Goal: Transaction & Acquisition: Subscribe to service/newsletter

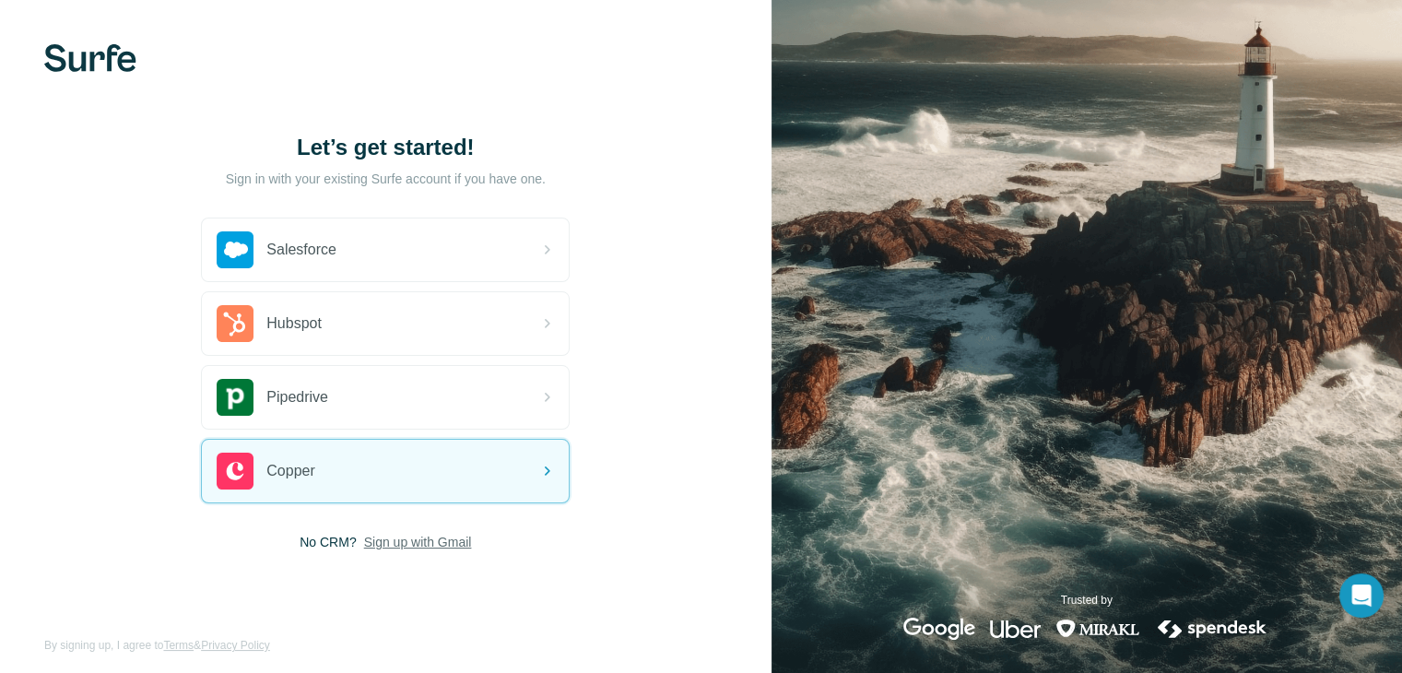
click at [402, 539] on span "Sign up with Gmail" at bounding box center [418, 542] width 108 height 18
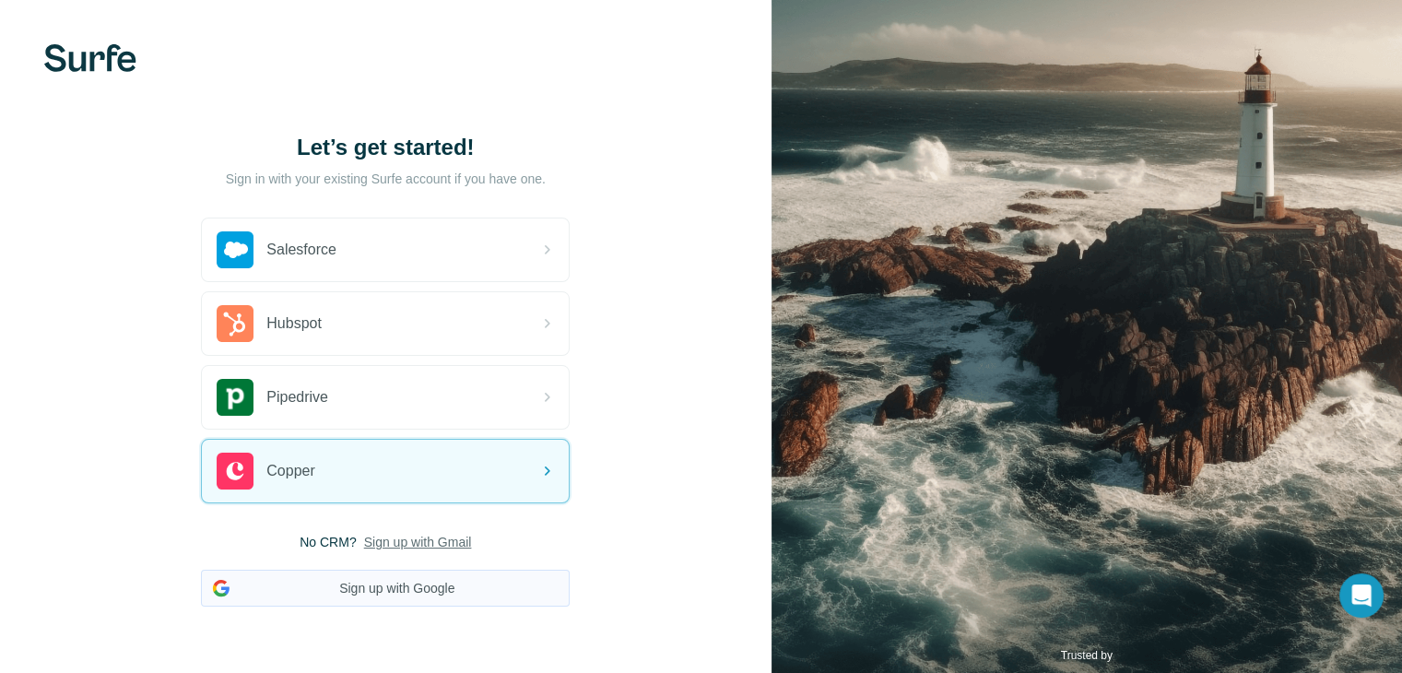
click at [402, 586] on button "Sign up with Google" at bounding box center [385, 588] width 369 height 37
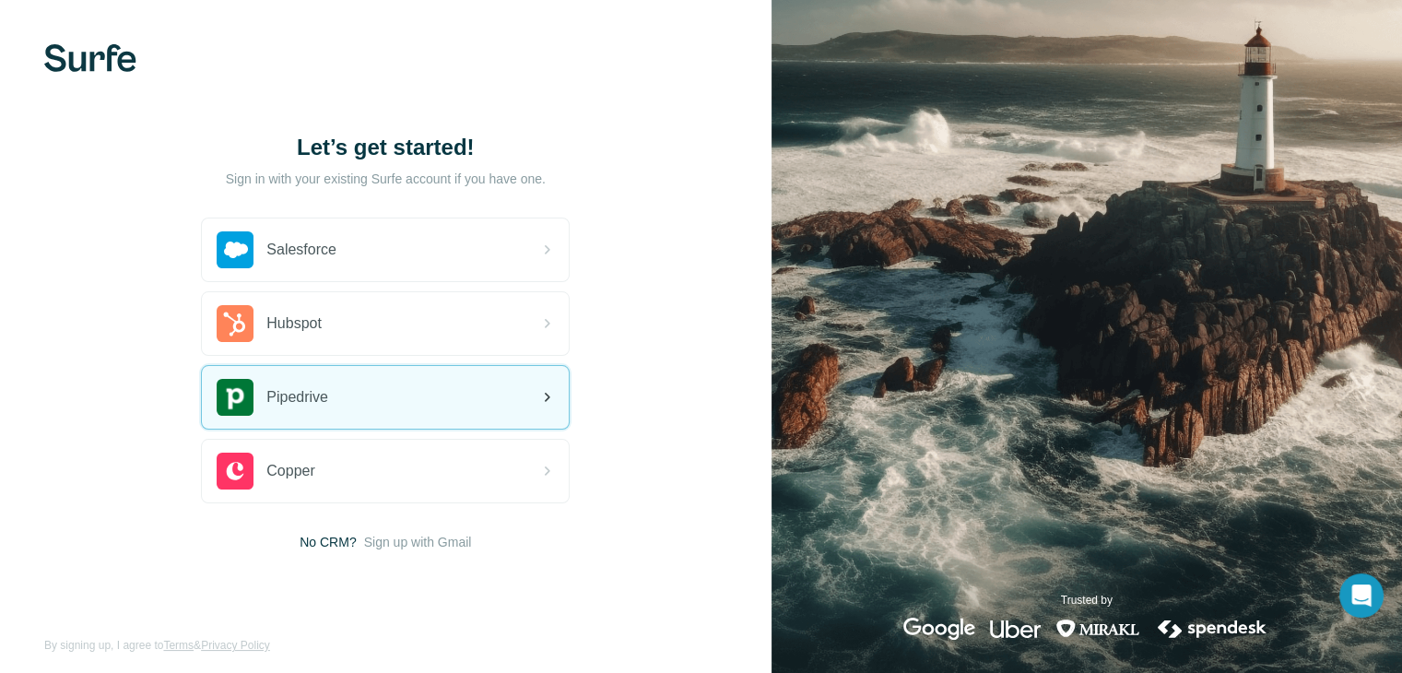
click at [375, 405] on div "Pipedrive" at bounding box center [385, 397] width 367 height 63
